Goal: Transaction & Acquisition: Purchase product/service

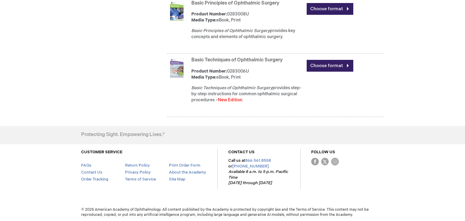
scroll to position [1156, 0]
click at [256, 5] on link "Basic Principles of Ophthalmic Surgery" at bounding box center [235, 3] width 88 height 6
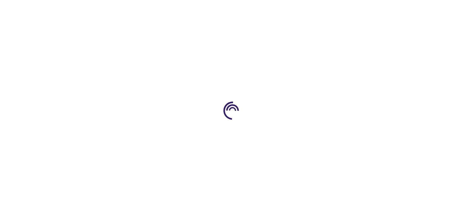
type input "0"
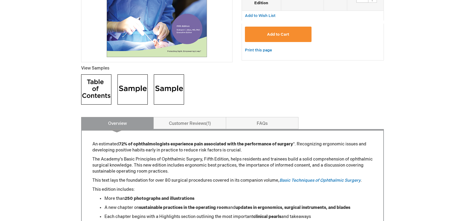
scroll to position [181, 0]
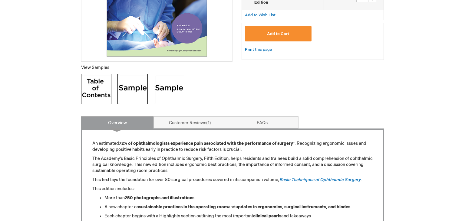
click at [173, 84] on img at bounding box center [169, 89] width 30 height 30
click at [135, 89] on img at bounding box center [132, 89] width 30 height 30
